Goal: Task Accomplishment & Management: Manage account settings

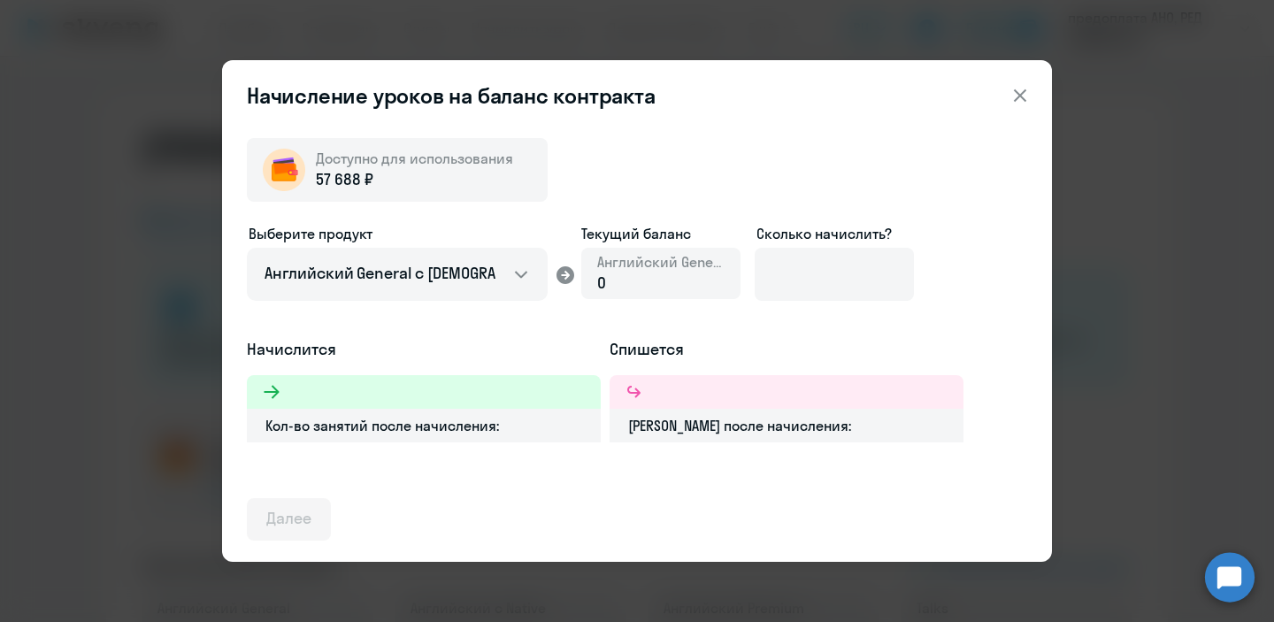
select select "english_adult_not_native_speaker"
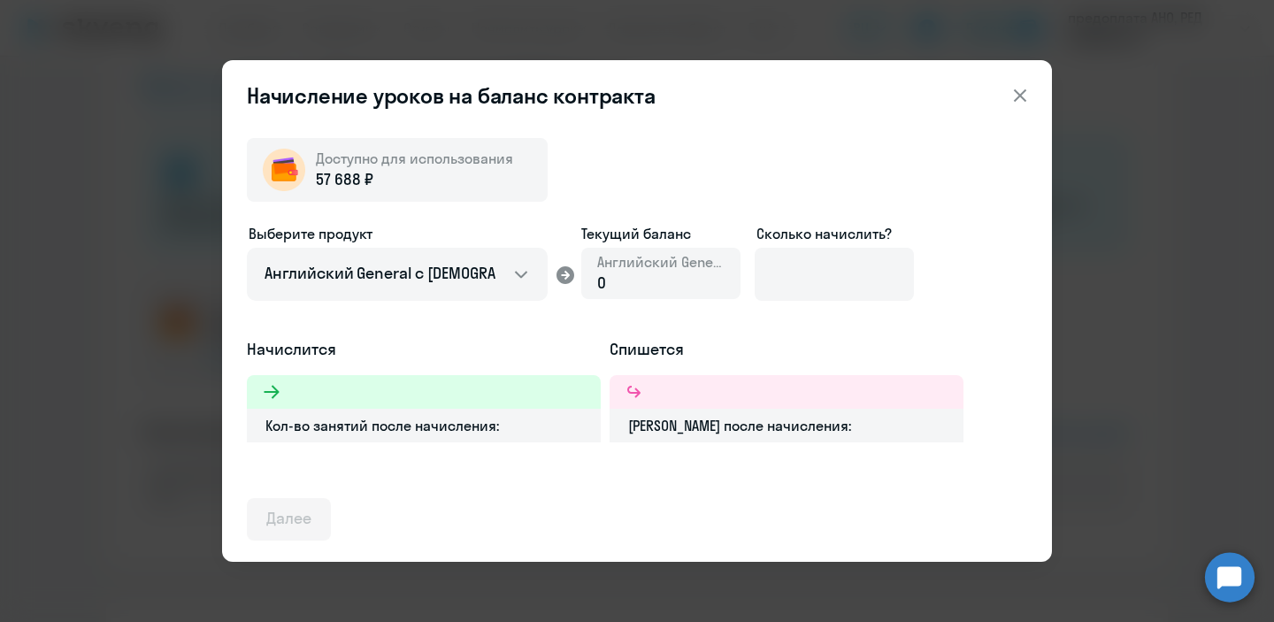
click at [1024, 103] on icon at bounding box center [1020, 95] width 21 height 21
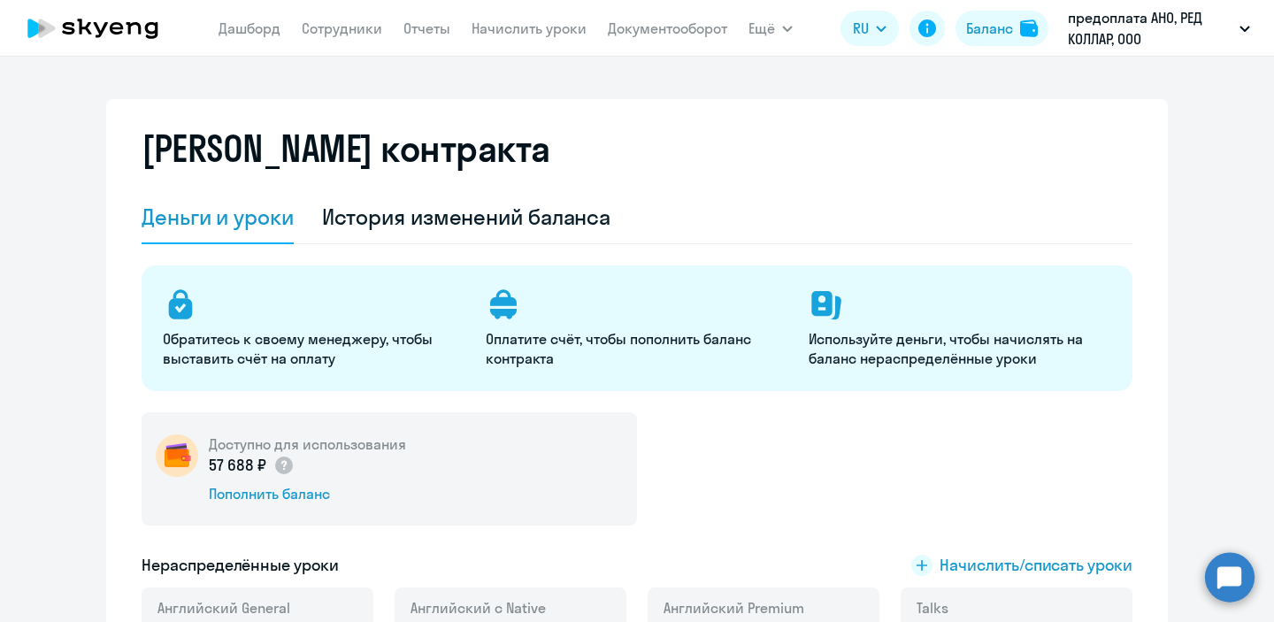
select select "english_adult_not_native_speaker"
click at [523, 35] on link "Начислить уроки" at bounding box center [529, 28] width 115 height 18
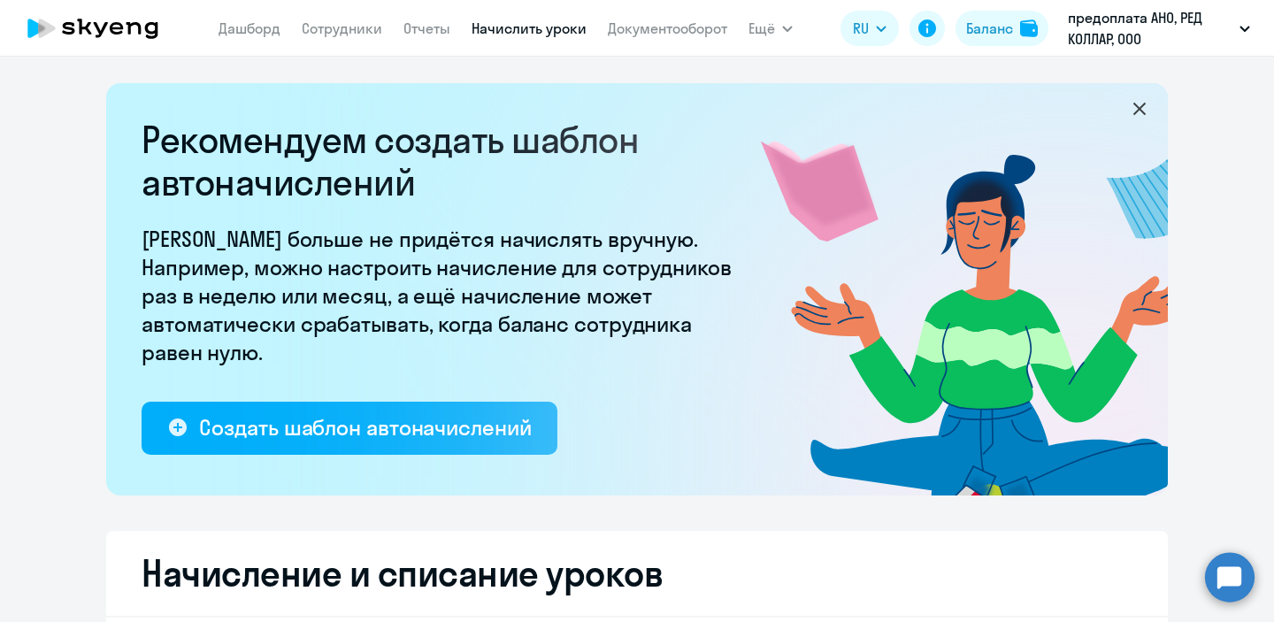
select select "10"
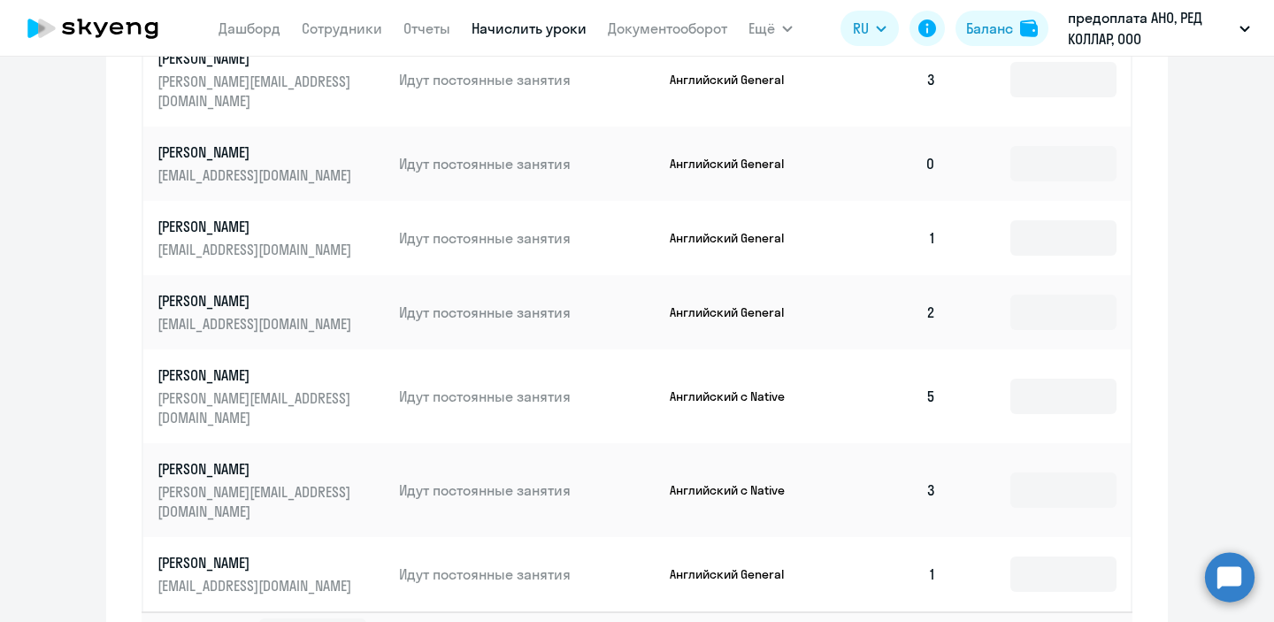
scroll to position [1100, 0]
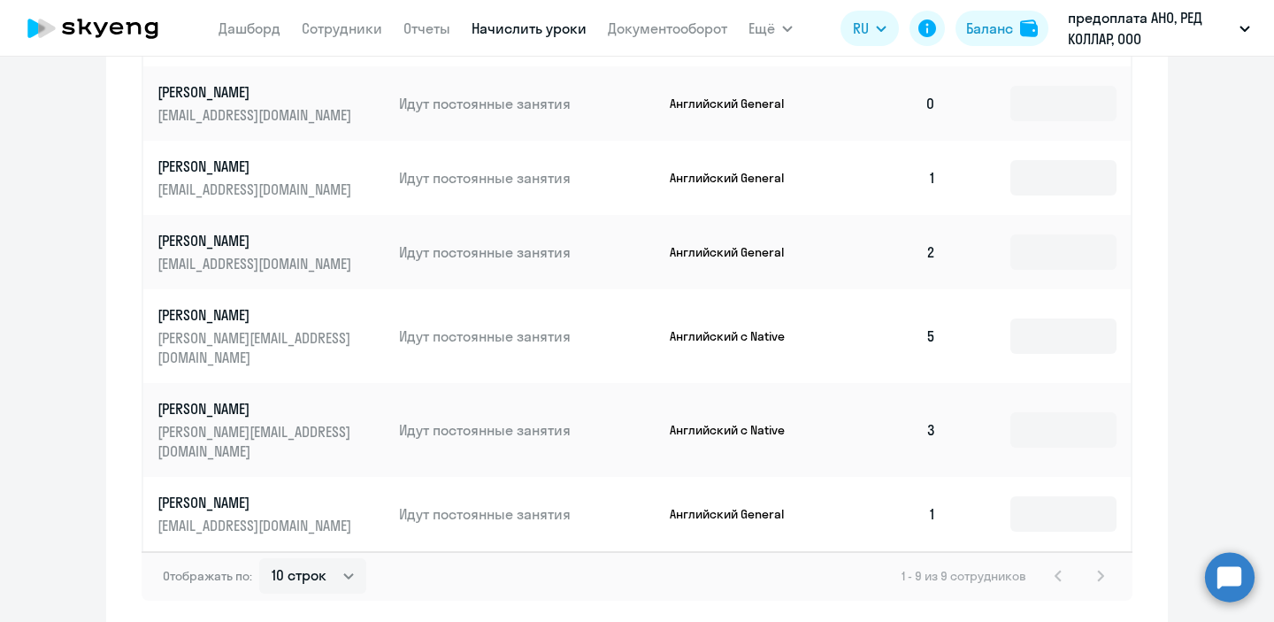
click at [1103, 565] on div "1 - 9 из 9 сотрудников" at bounding box center [1007, 575] width 210 height 21
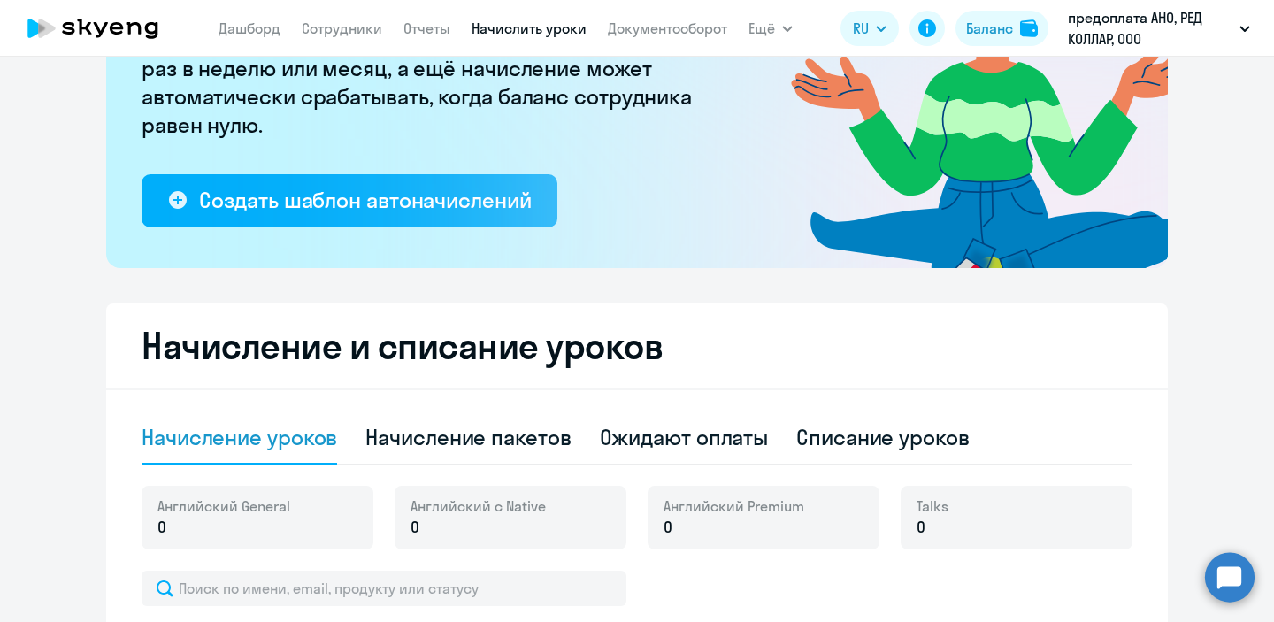
scroll to position [0, 0]
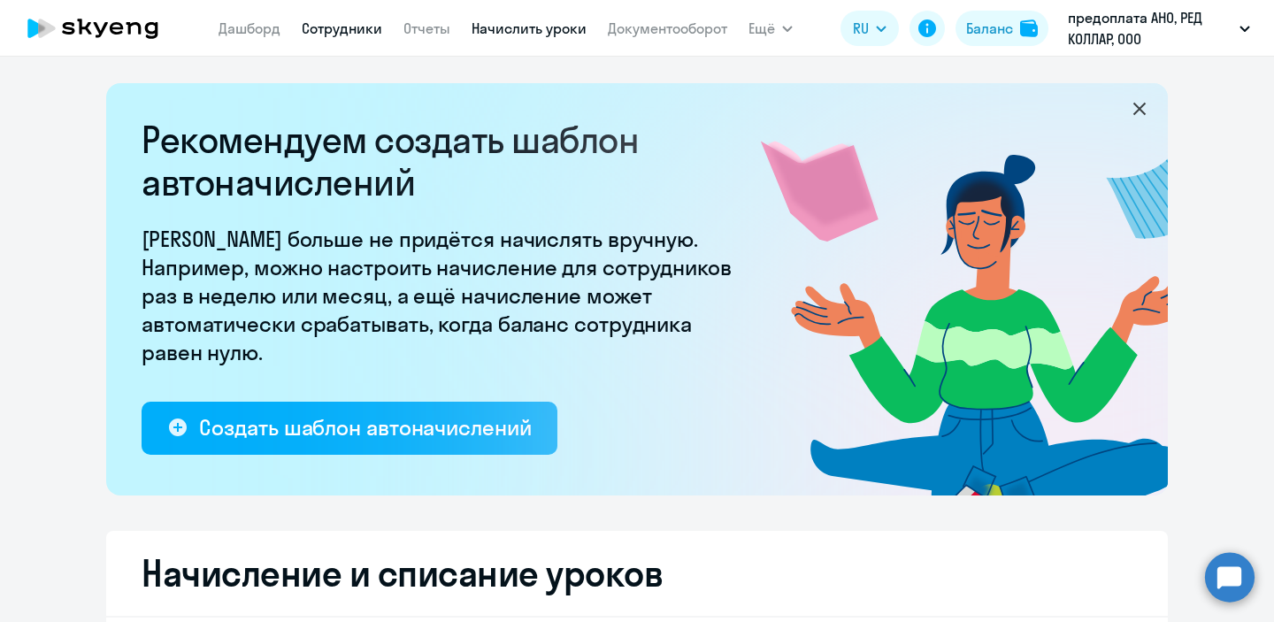
click at [343, 35] on link "Сотрудники" at bounding box center [342, 28] width 81 height 18
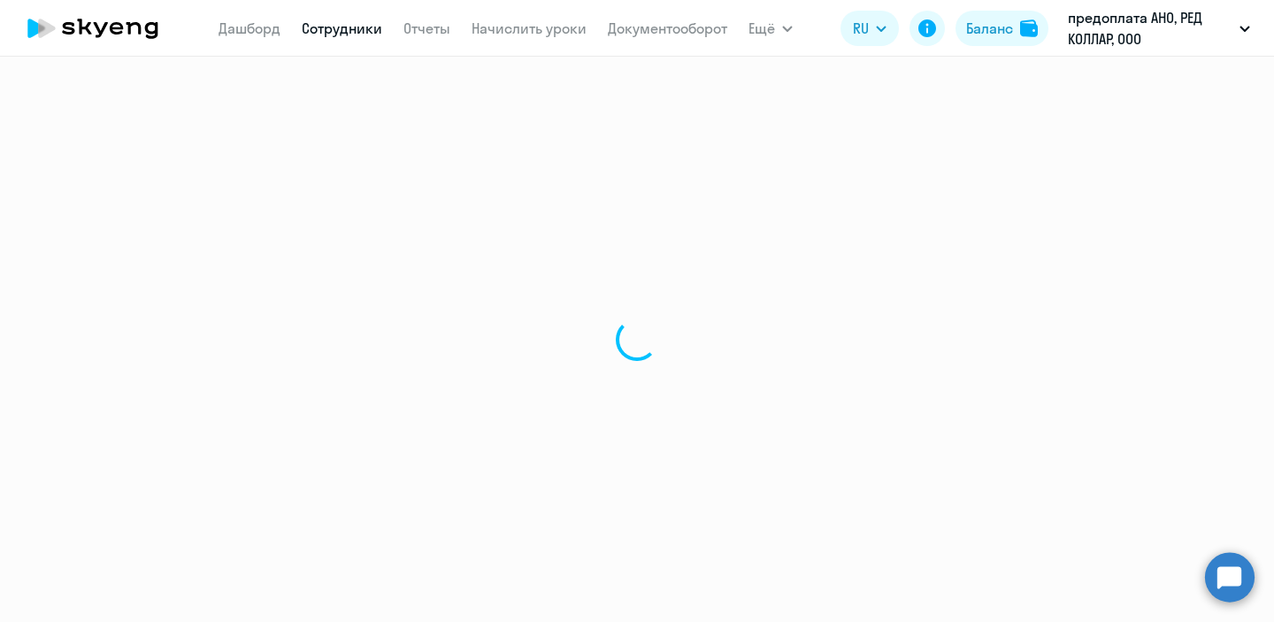
select select "30"
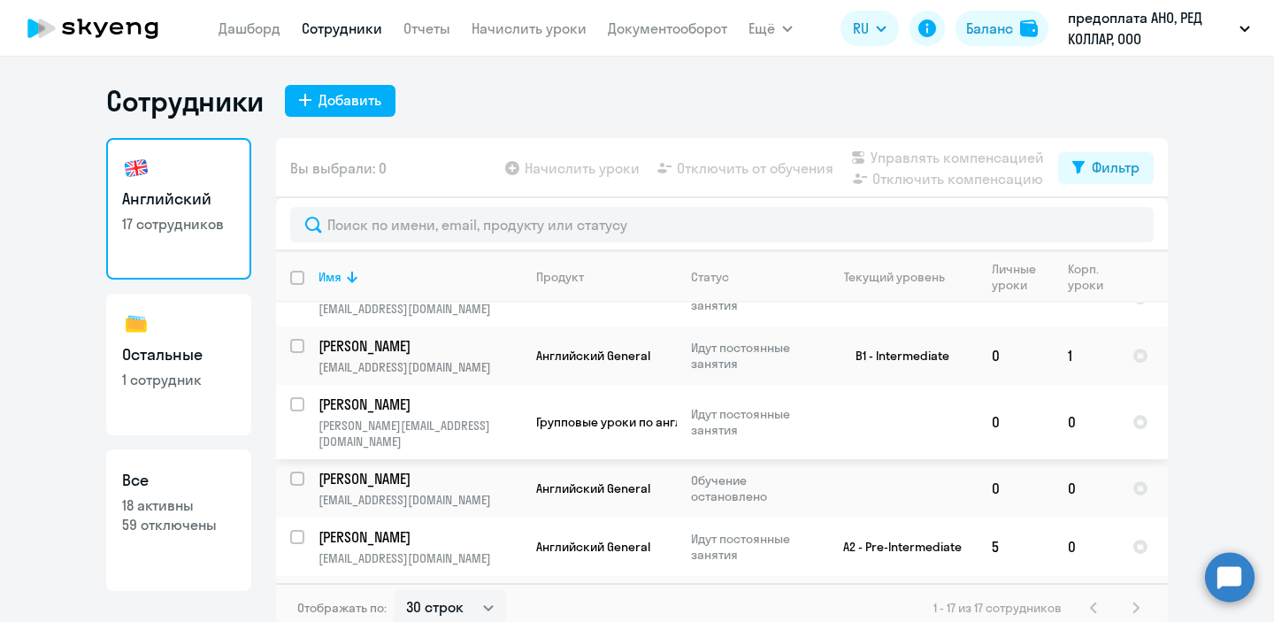
scroll to position [434, 0]
